Goal: Communication & Community: Answer question/provide support

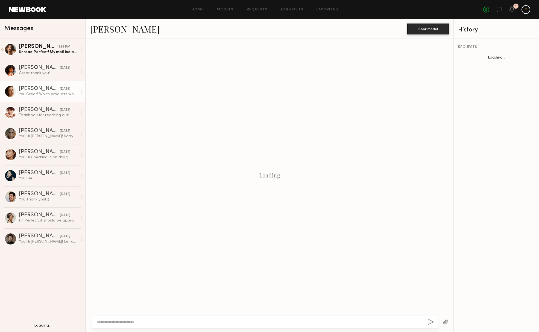
scroll to position [320, 0]
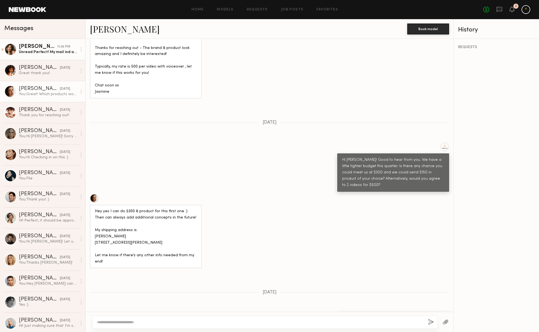
click at [53, 52] on div "Unread: Perfect! My mail ind address is [STREET_ADDRESS][US_STATE]" at bounding box center [48, 51] width 58 height 5
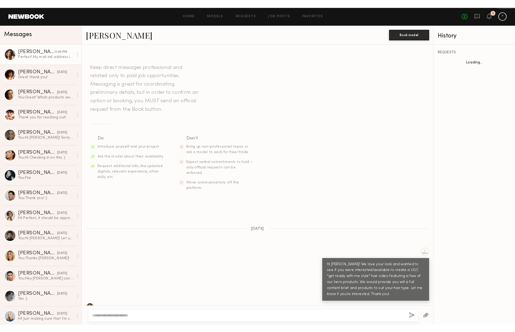
scroll to position [222, 0]
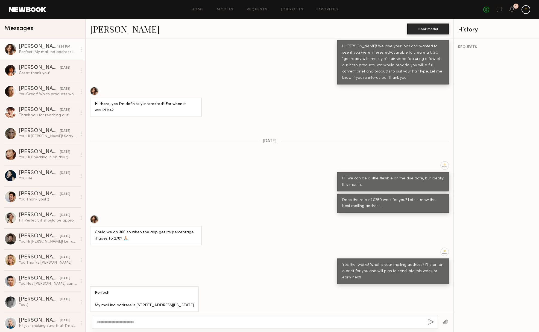
drag, startPoint x: 134, startPoint y: 292, endPoint x: 148, endPoint y: 298, distance: 14.8
click at [148, 298] on div "Perfect! My mail ind address is [STREET_ADDRESS][US_STATE]" at bounding box center [144, 299] width 99 height 19
copy div "[STREET_ADDRESS][US_STATE]"
click at [261, 286] on div "Perfect! My mail ind address is [STREET_ADDRESS][US_STATE]" at bounding box center [269, 299] width 368 height 26
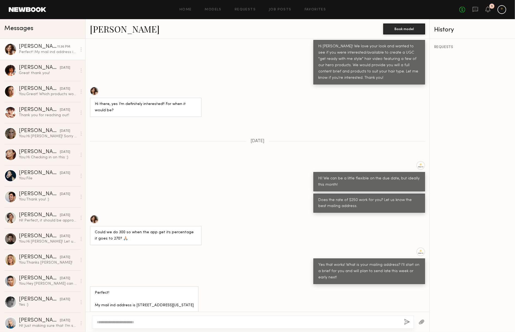
drag, startPoint x: 136, startPoint y: 292, endPoint x: 142, endPoint y: 295, distance: 7.1
click at [142, 295] on div "Perfect! My mail ind address is [STREET_ADDRESS][US_STATE]" at bounding box center [144, 299] width 99 height 19
drag, startPoint x: 135, startPoint y: 293, endPoint x: 138, endPoint y: 296, distance: 4.1
click at [138, 296] on div "Perfect! My mail ind address is [STREET_ADDRESS][US_STATE]" at bounding box center [144, 299] width 99 height 19
copy div "[STREET_ADDRESS][US_STATE]"
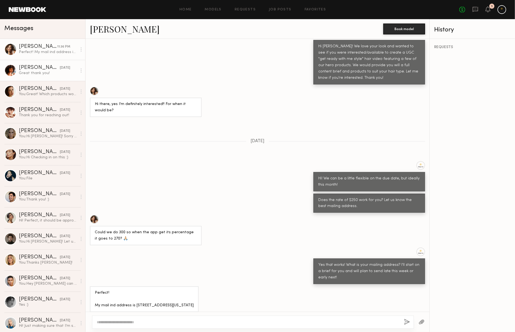
click at [57, 75] on div "Great thank you!" at bounding box center [48, 72] width 58 height 5
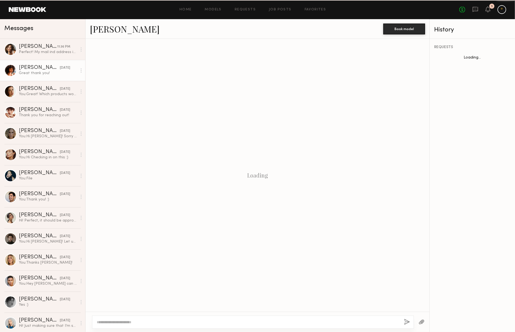
scroll to position [305, 0]
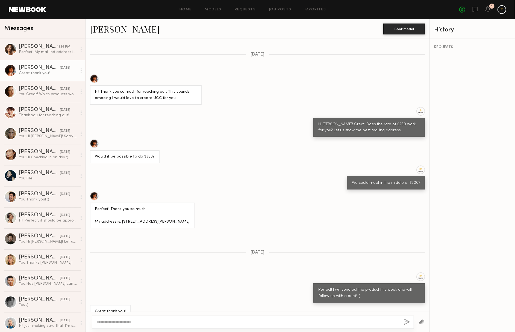
drag, startPoint x: 120, startPoint y: 203, endPoint x: 135, endPoint y: 210, distance: 16.1
click at [135, 210] on div "Perfect! Thank you so much. My address is: [STREET_ADDRESS][PERSON_NAME]" at bounding box center [142, 215] width 95 height 19
copy div "[STREET_ADDRESS][PERSON_NAME]"
click at [49, 92] on div "You: Great! Which products would you like for your $150 trade credit? :)" at bounding box center [48, 94] width 58 height 5
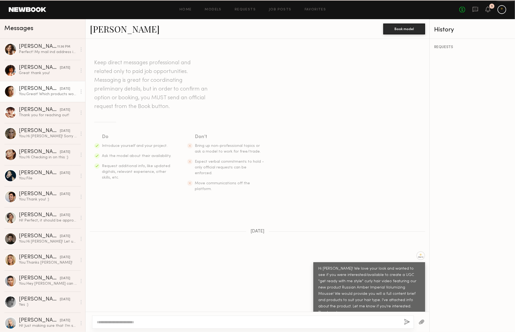
scroll to position [320, 0]
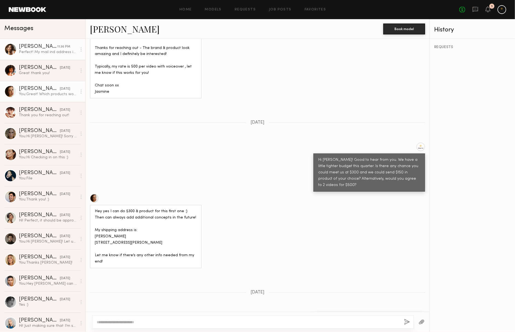
click at [31, 54] on div "Perfect! My mail ind address is [STREET_ADDRESS][US_STATE]" at bounding box center [48, 51] width 58 height 5
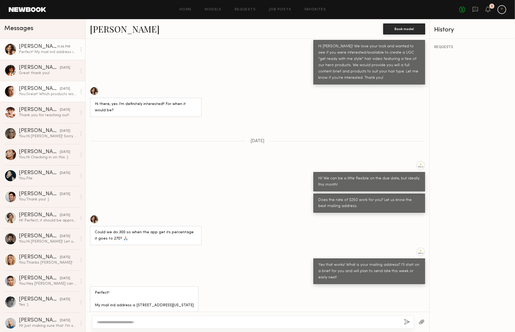
click at [43, 98] on link "[PERSON_NAME] [DATE] You: Great! Which products would you like for your $150 tr…" at bounding box center [42, 91] width 85 height 21
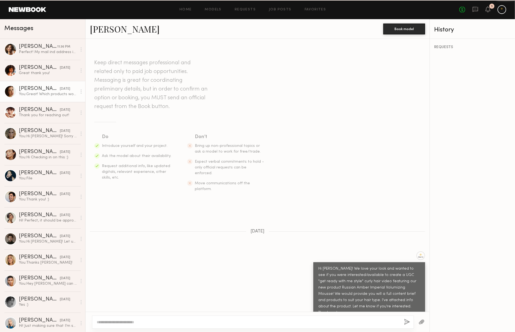
scroll to position [320, 0]
